Goal: Find contact information: Obtain details needed to contact an individual or organization

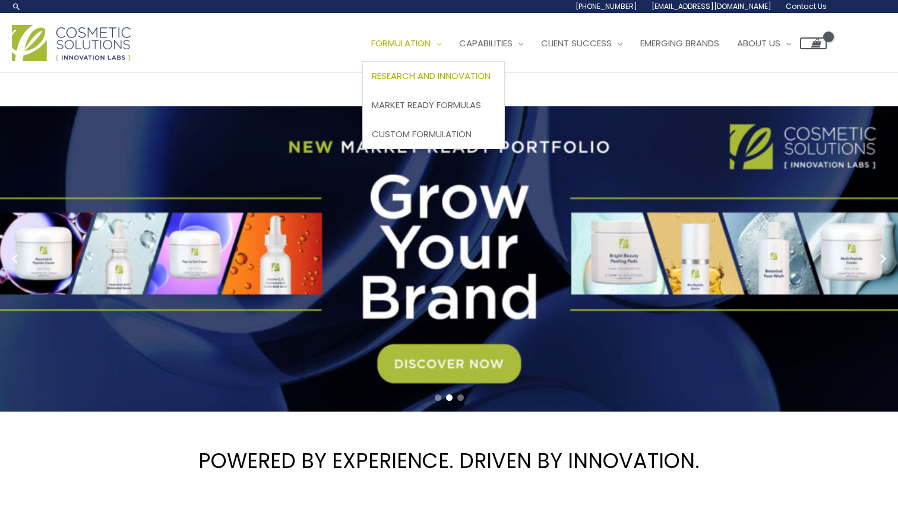
click at [444, 80] on span "Research and Innovation" at bounding box center [431, 75] width 119 height 12
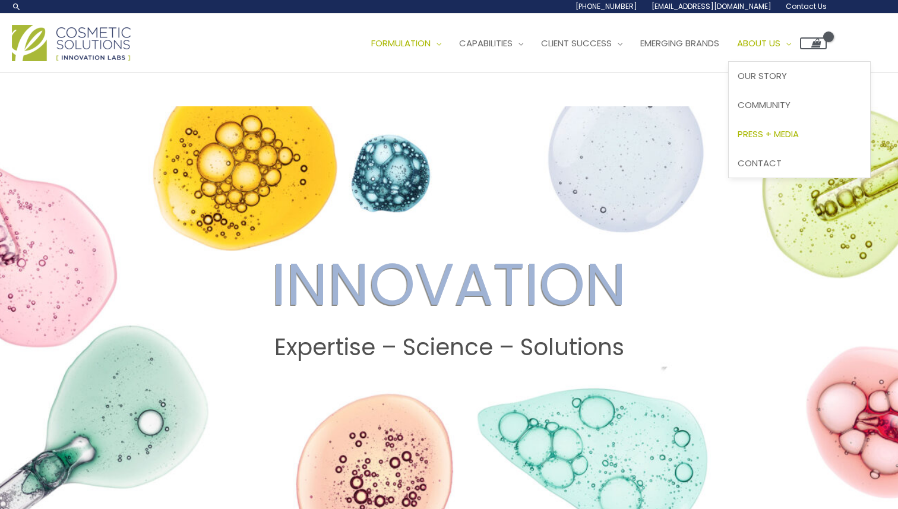
click at [789, 134] on span "Press + Media" at bounding box center [768, 134] width 61 height 12
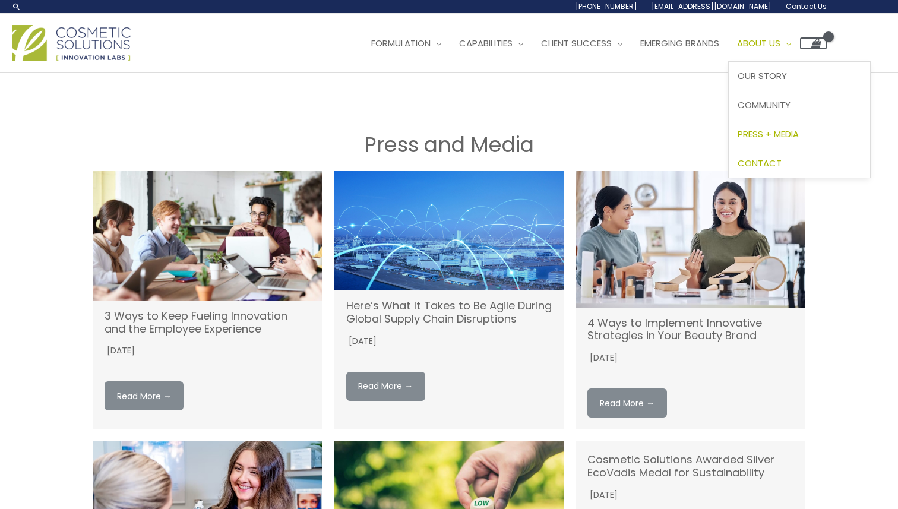
click at [782, 165] on span "Contact" at bounding box center [760, 163] width 44 height 12
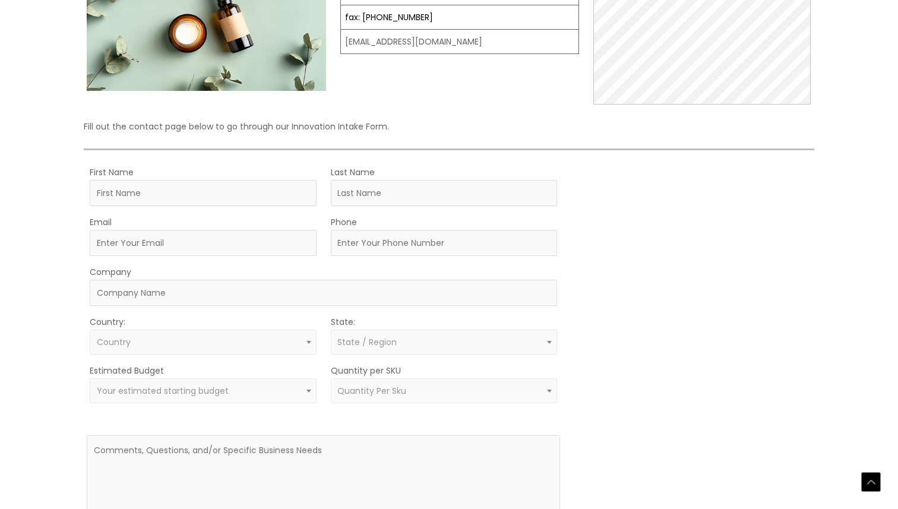
scroll to position [195, 0]
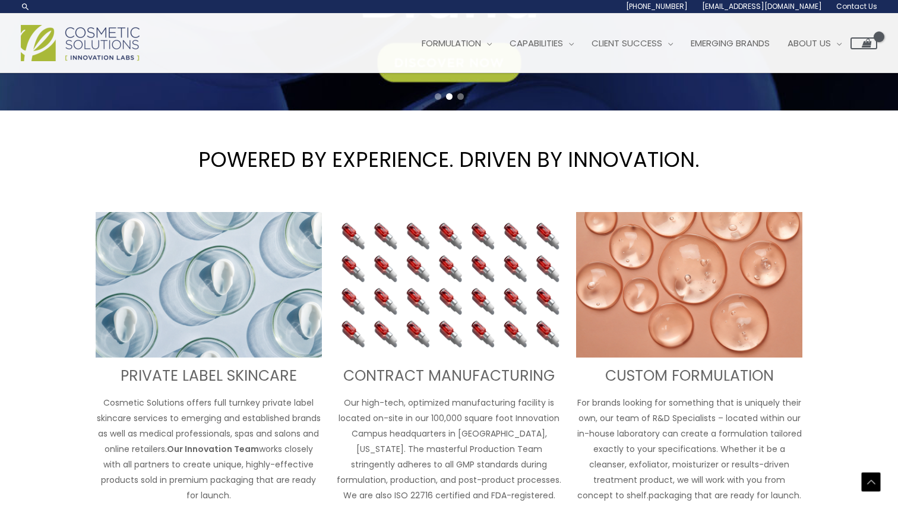
scroll to position [261, 0]
